Goal: Information Seeking & Learning: Learn about a topic

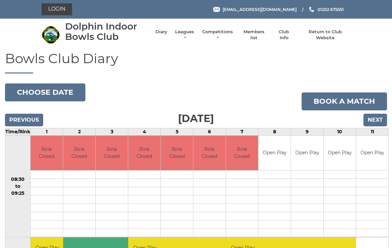
click at [195, 32] on li "Leagues Club leagues - Winter 2025/2026 Club leagues - Summer 2025 Club leagues…" at bounding box center [182, 35] width 28 height 19
click at [191, 36] on link "Leagues" at bounding box center [184, 35] width 21 height 12
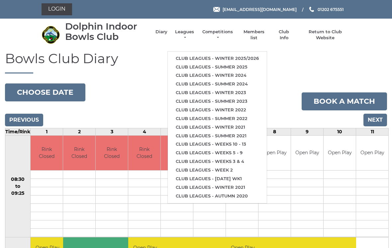
click at [234, 64] on link "Club leagues - Summer 2025" at bounding box center [217, 67] width 99 height 9
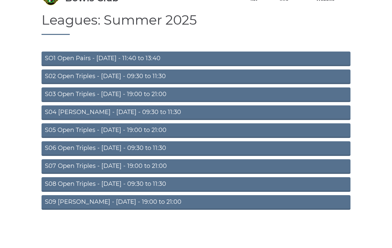
scroll to position [22, 0]
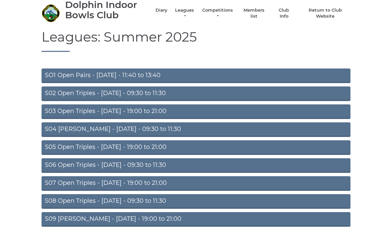
click at [150, 183] on link "S07 Open Triples - [DATE] - 19:00 to 21:00" at bounding box center [196, 183] width 309 height 15
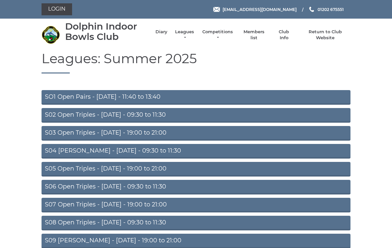
scroll to position [32, 0]
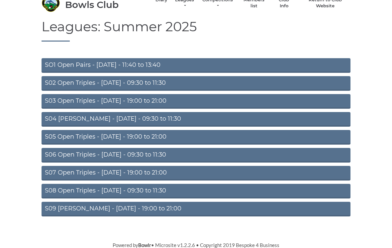
click at [149, 191] on link "S08 Open Triples - [DATE] - 09:30 to 11:30" at bounding box center [196, 191] width 309 height 15
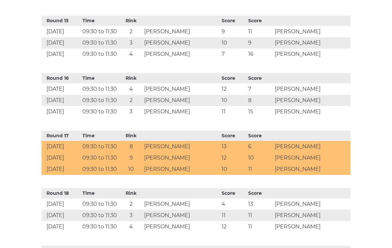
scroll to position [1233, 0]
